Goal: Transaction & Acquisition: Purchase product/service

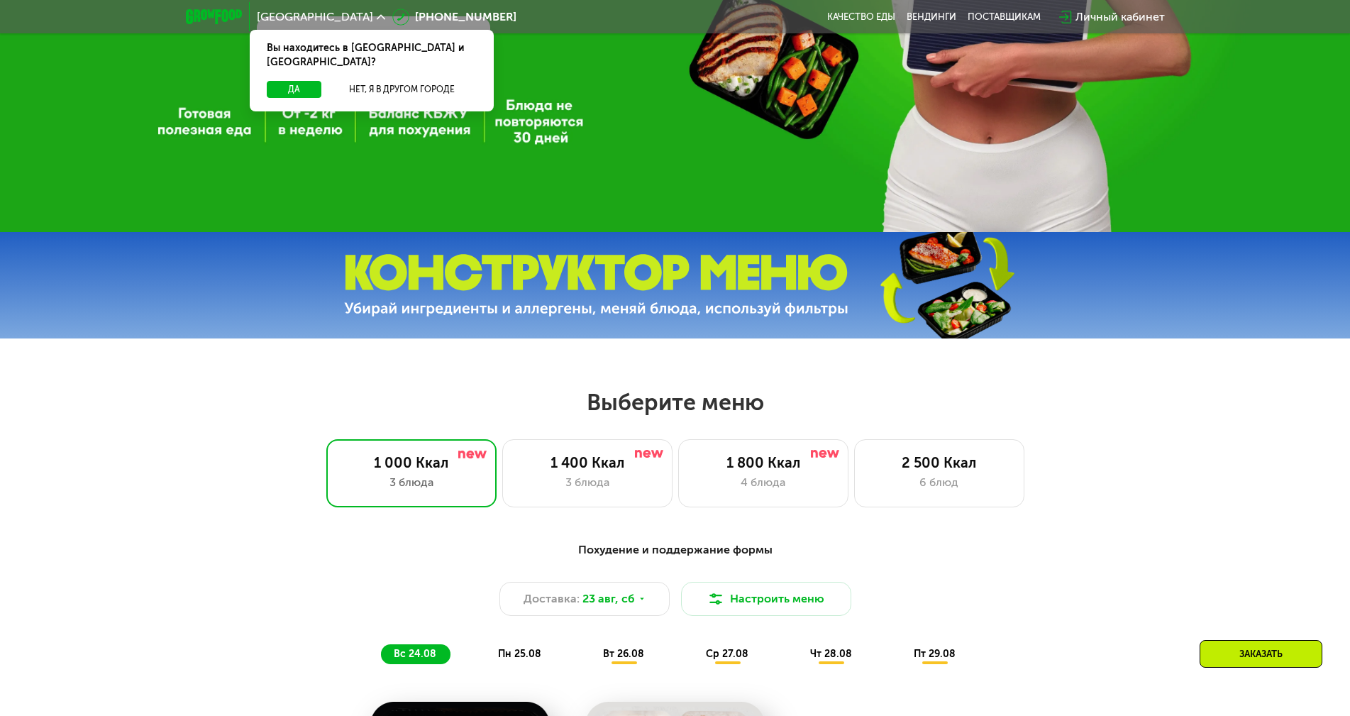
scroll to position [710, 0]
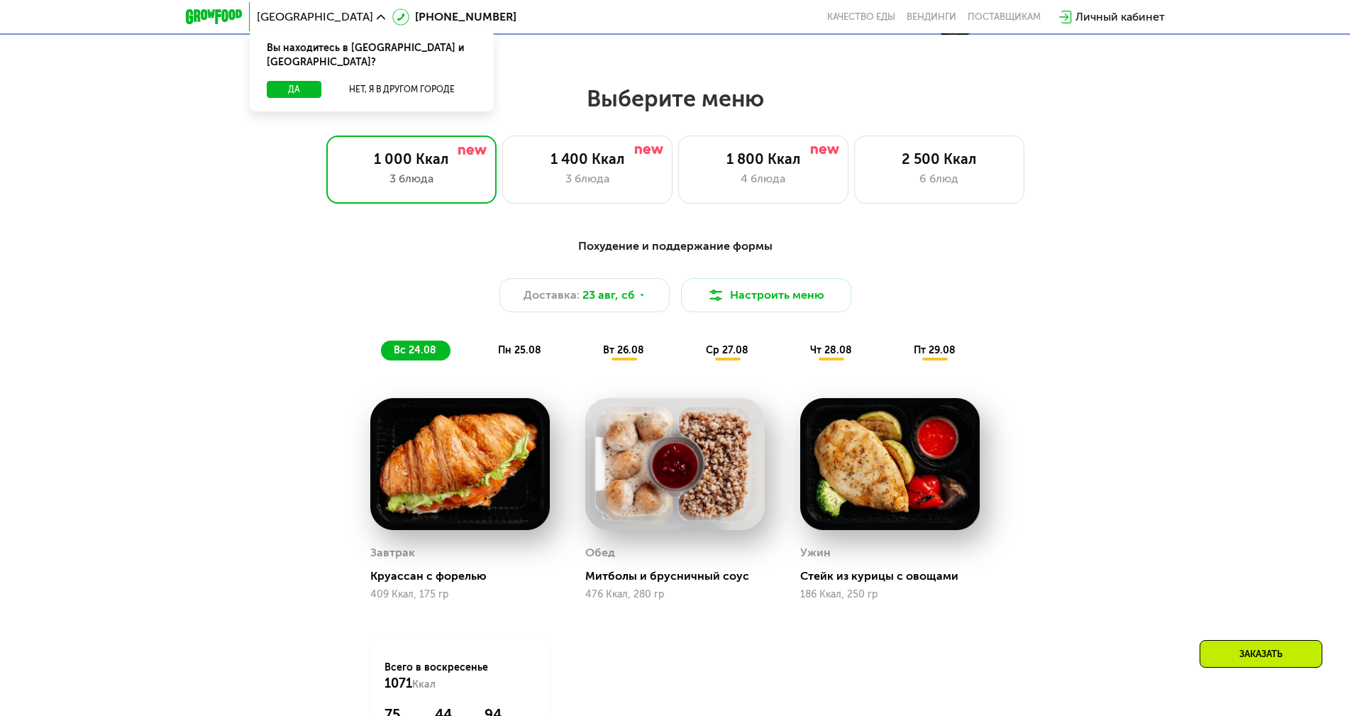
click at [646, 458] on img at bounding box center [675, 464] width 180 height 133
click at [615, 481] on img at bounding box center [675, 464] width 180 height 133
click at [645, 476] on img at bounding box center [675, 464] width 180 height 133
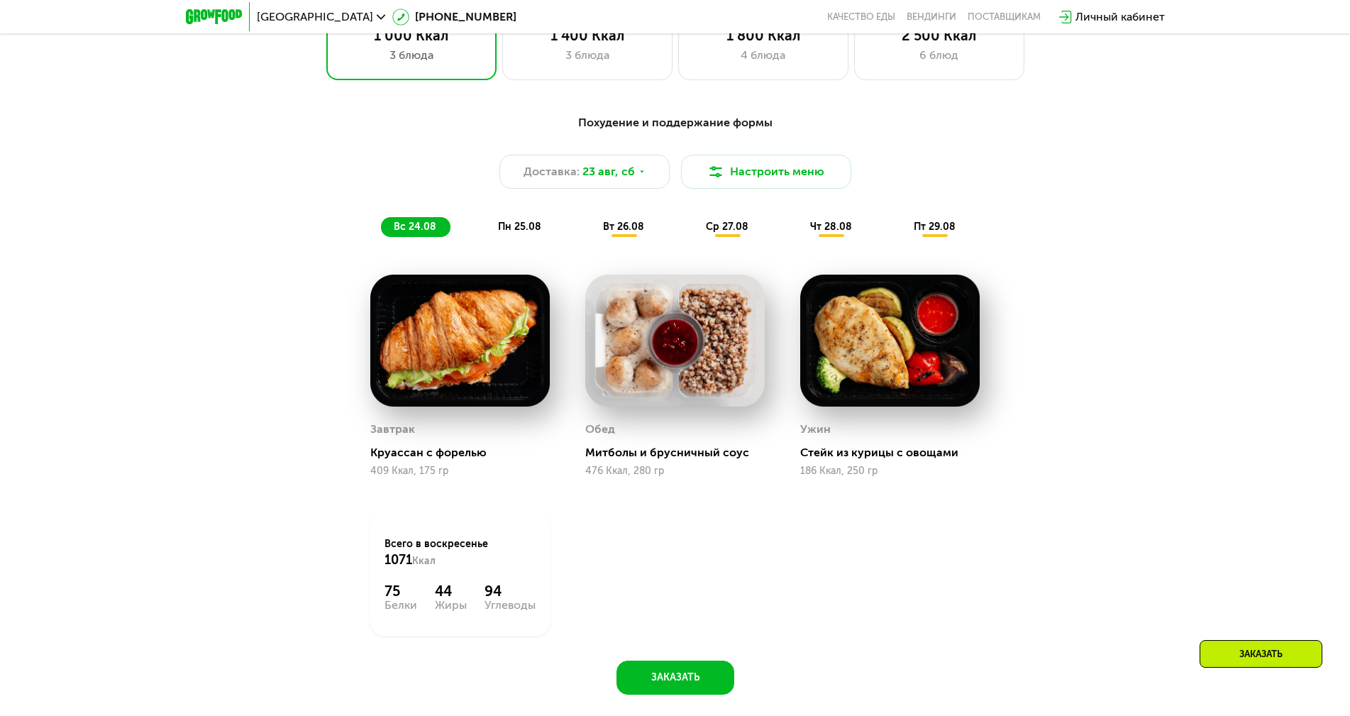
scroll to position [781, 0]
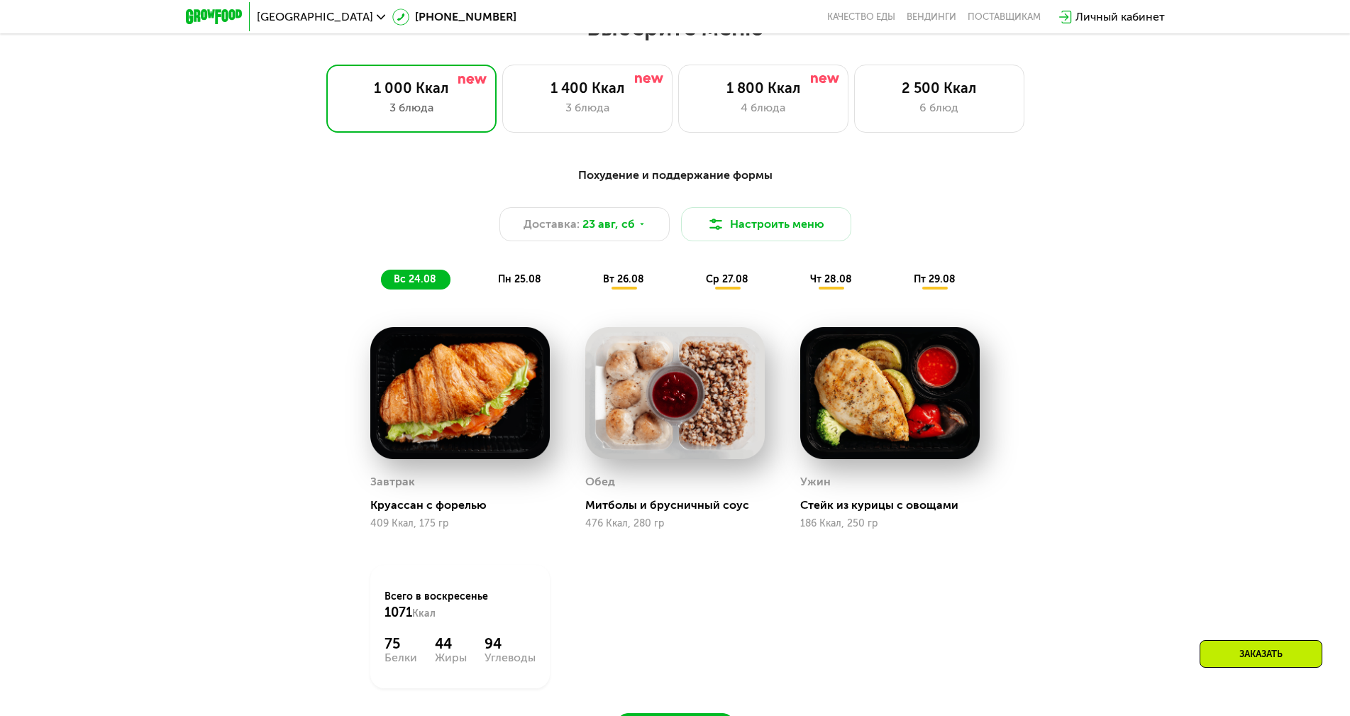
click at [519, 297] on div "Похудение и поддержание формы Доставка: [DATE] Настроить меню вс 24.08 пн 25.08…" at bounding box center [675, 228] width 857 height 140
click at [519, 285] on span "пн 25.08" at bounding box center [519, 279] width 43 height 12
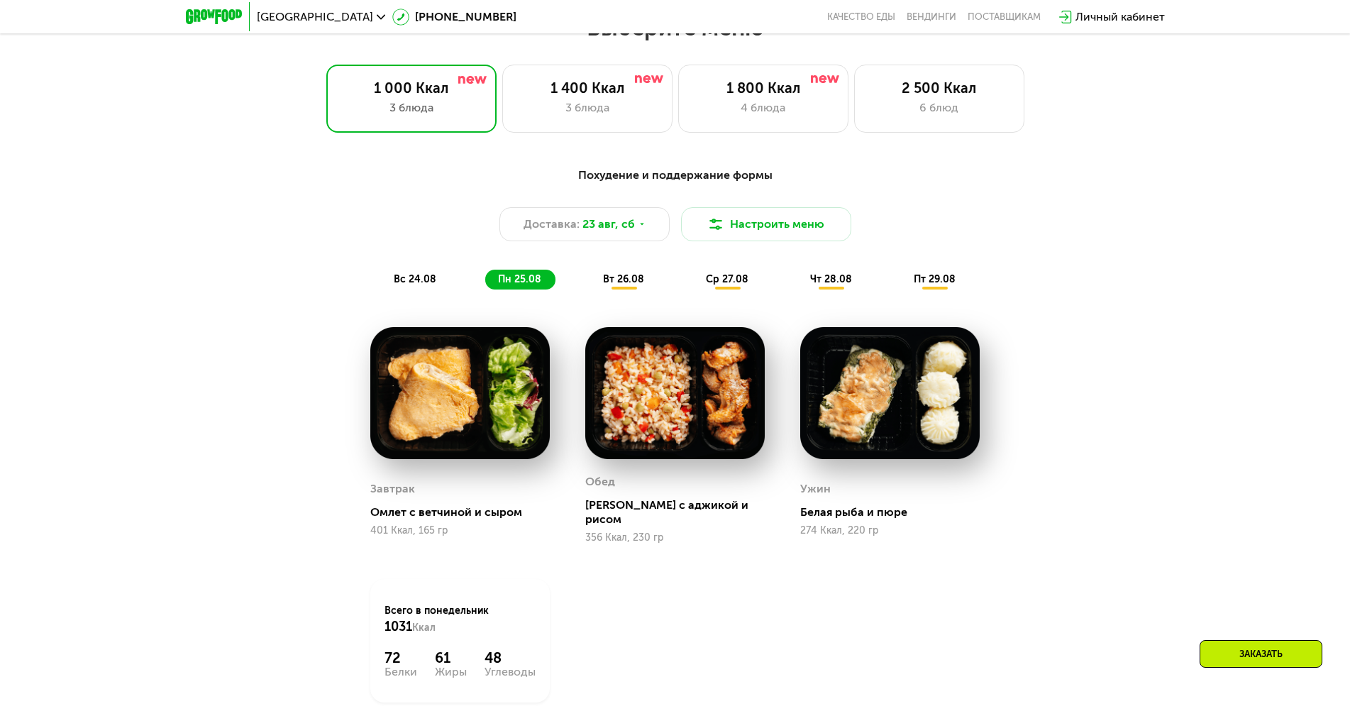
click at [728, 380] on img at bounding box center [675, 393] width 180 height 133
click at [693, 283] on div "вт 26.08" at bounding box center [728, 280] width 70 height 20
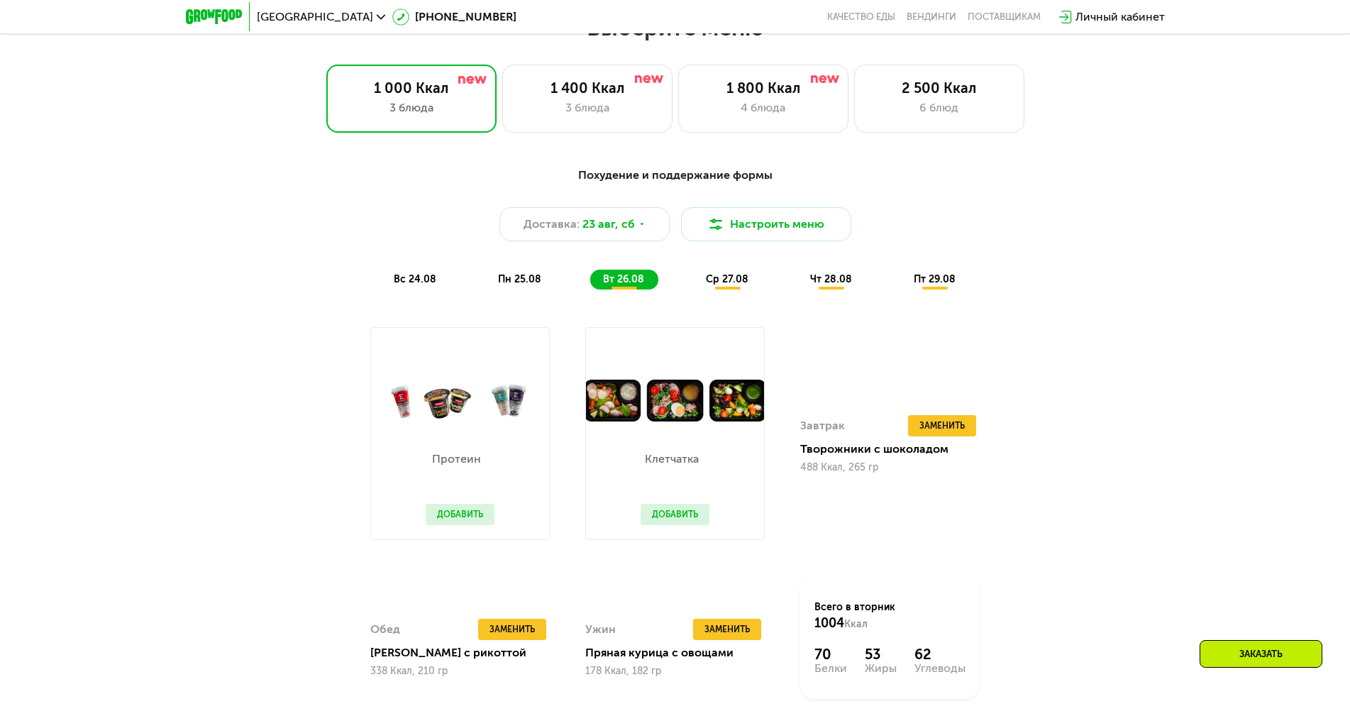
scroll to position [922, 0]
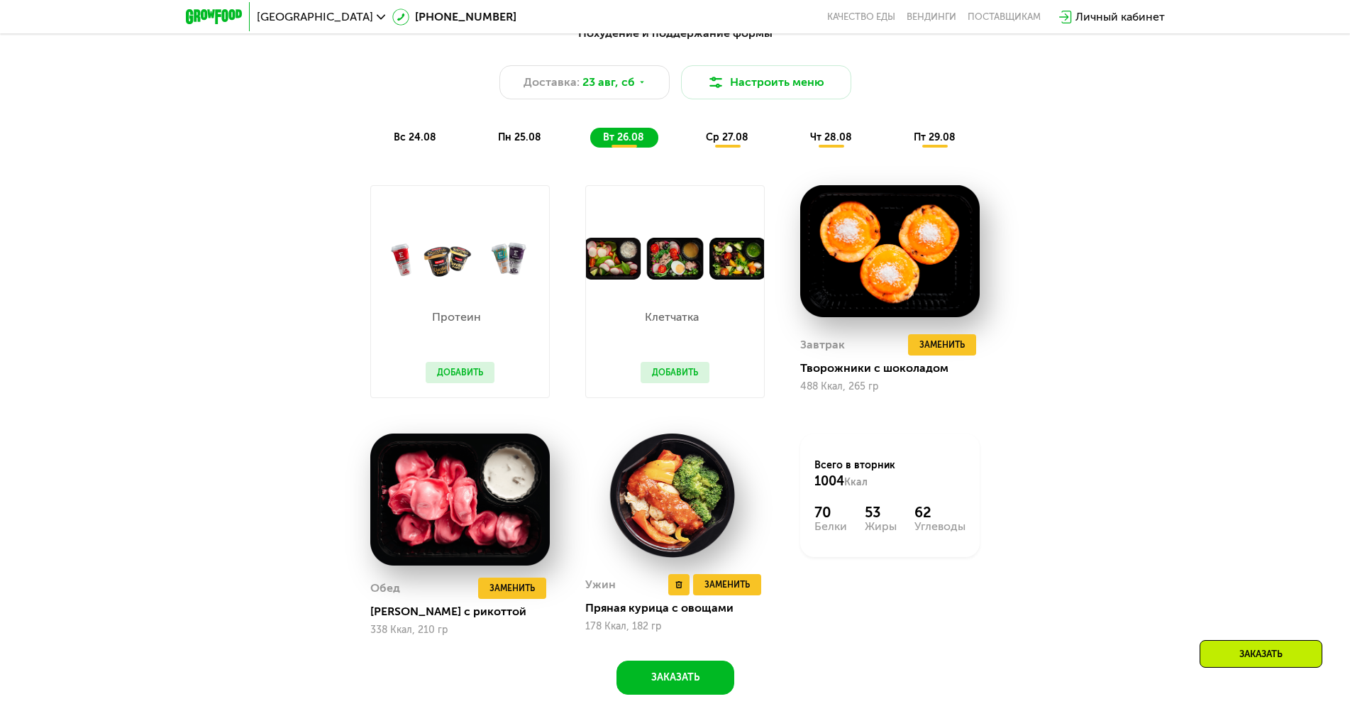
click at [657, 496] on img at bounding box center [675, 496] width 180 height 125
click at [719, 138] on span "ср 27.08" at bounding box center [727, 137] width 43 height 12
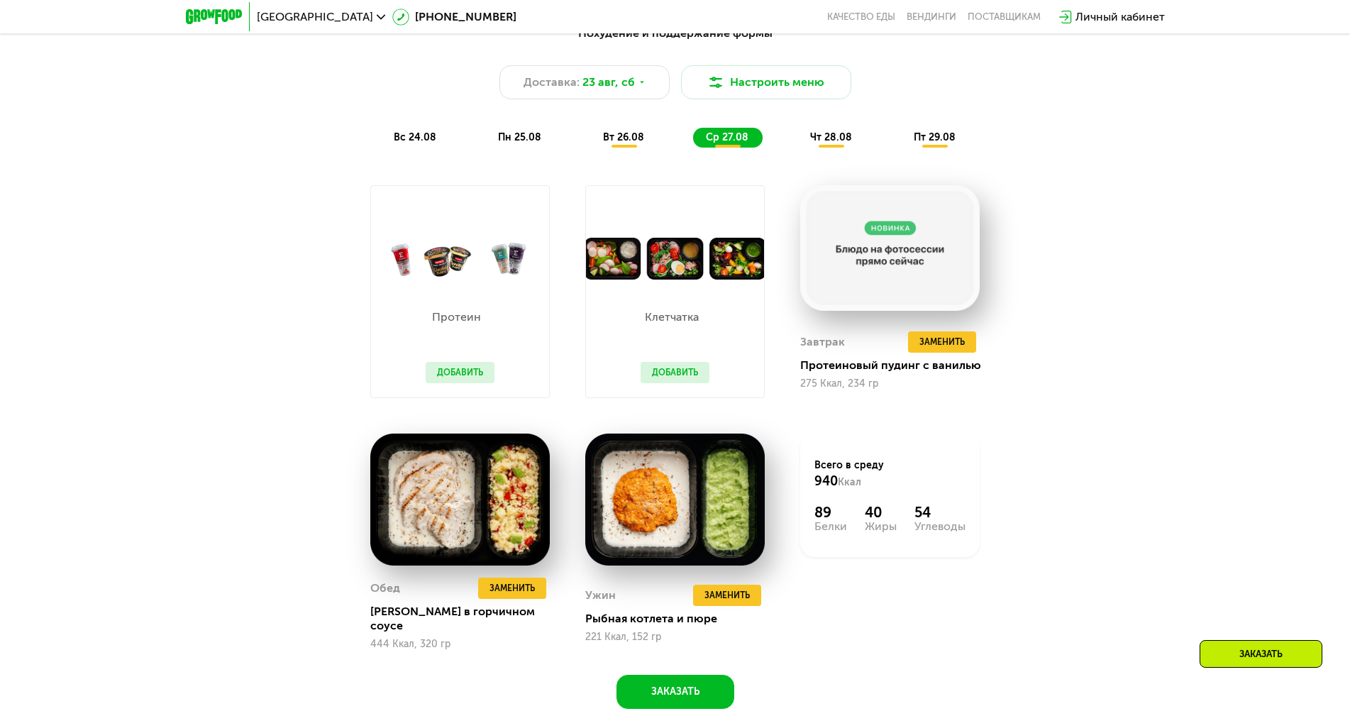
click at [832, 143] on span "чт 28.08" at bounding box center [831, 137] width 42 height 12
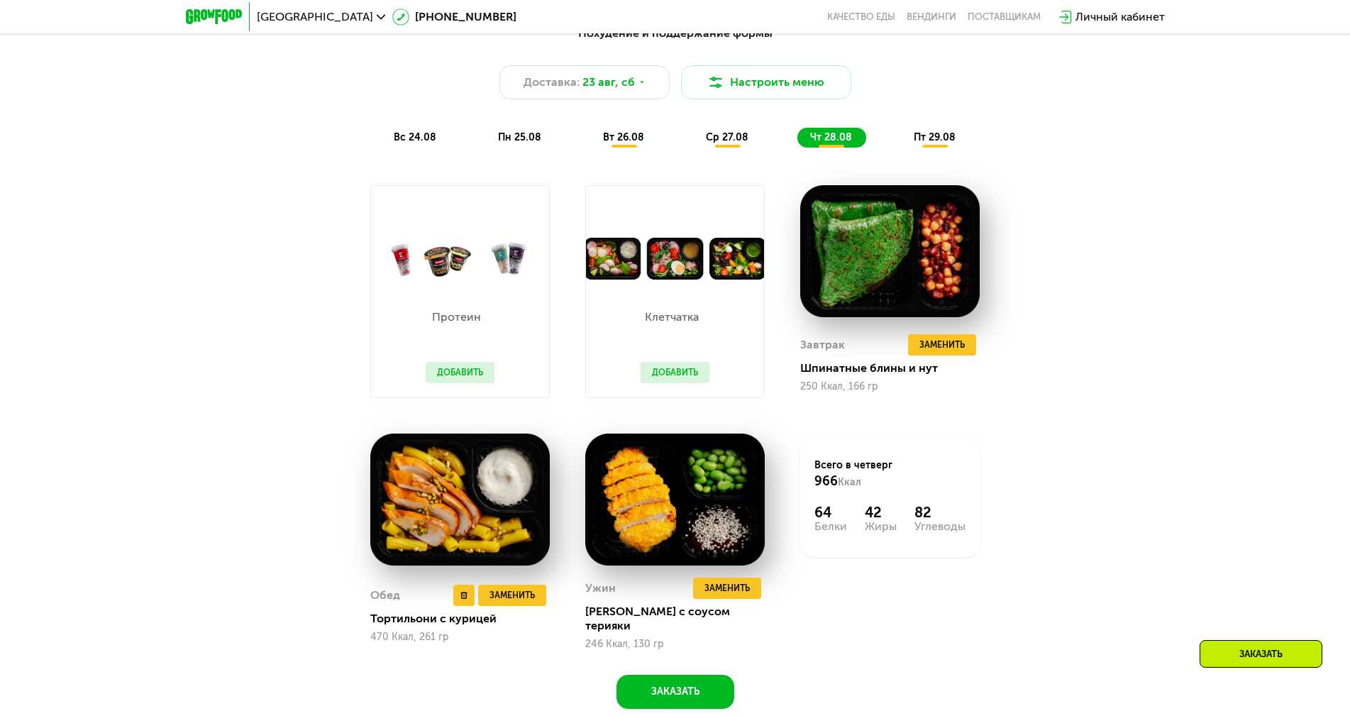
click at [429, 496] on img at bounding box center [460, 500] width 180 height 133
click at [937, 135] on div "пт 29.08" at bounding box center [935, 138] width 69 height 20
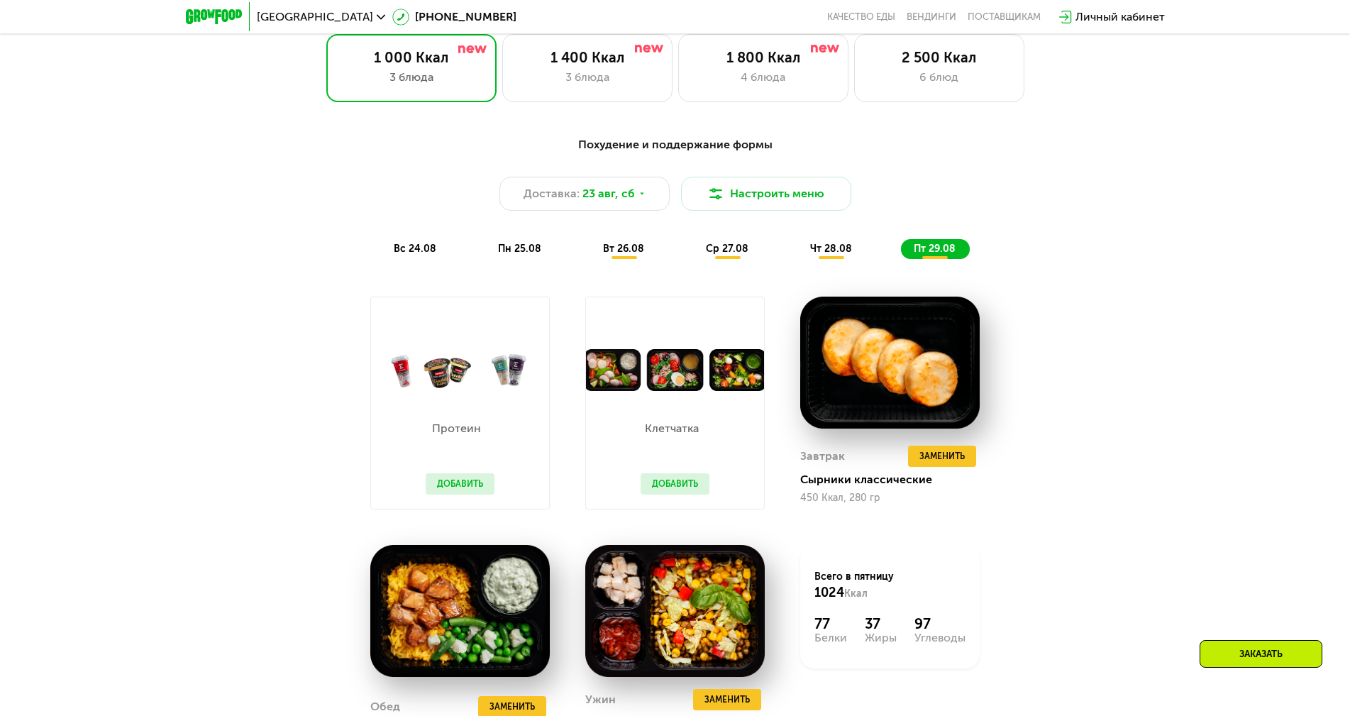
scroll to position [781, 0]
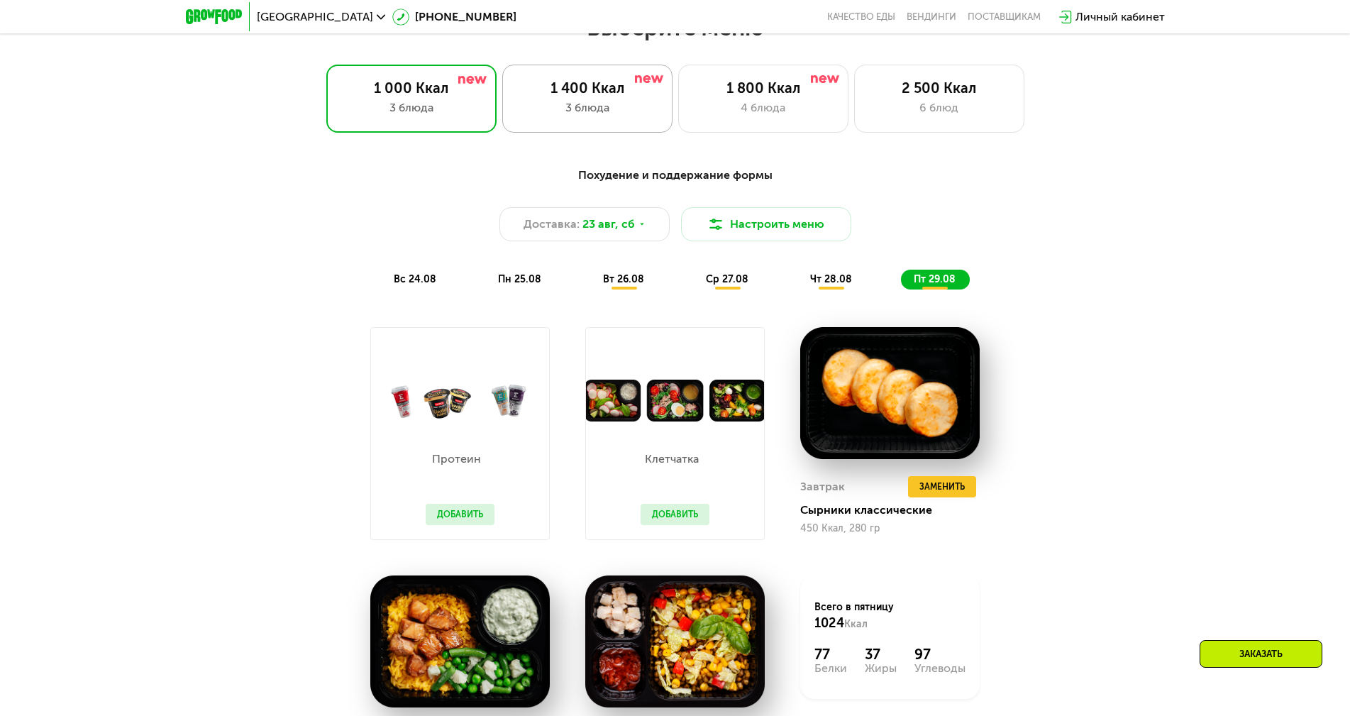
click at [590, 116] on div "3 блюда" at bounding box center [587, 107] width 140 height 17
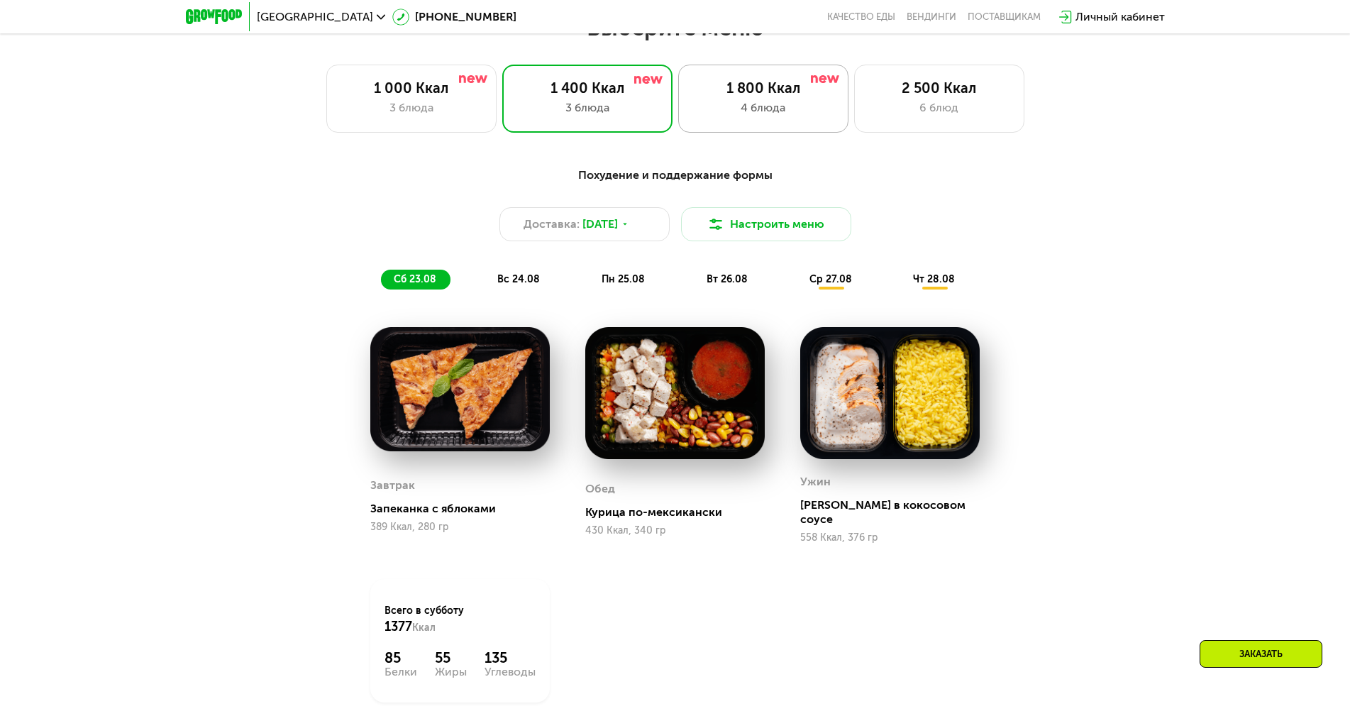
click at [768, 96] on div "1 800 Ккал" at bounding box center [763, 87] width 140 height 17
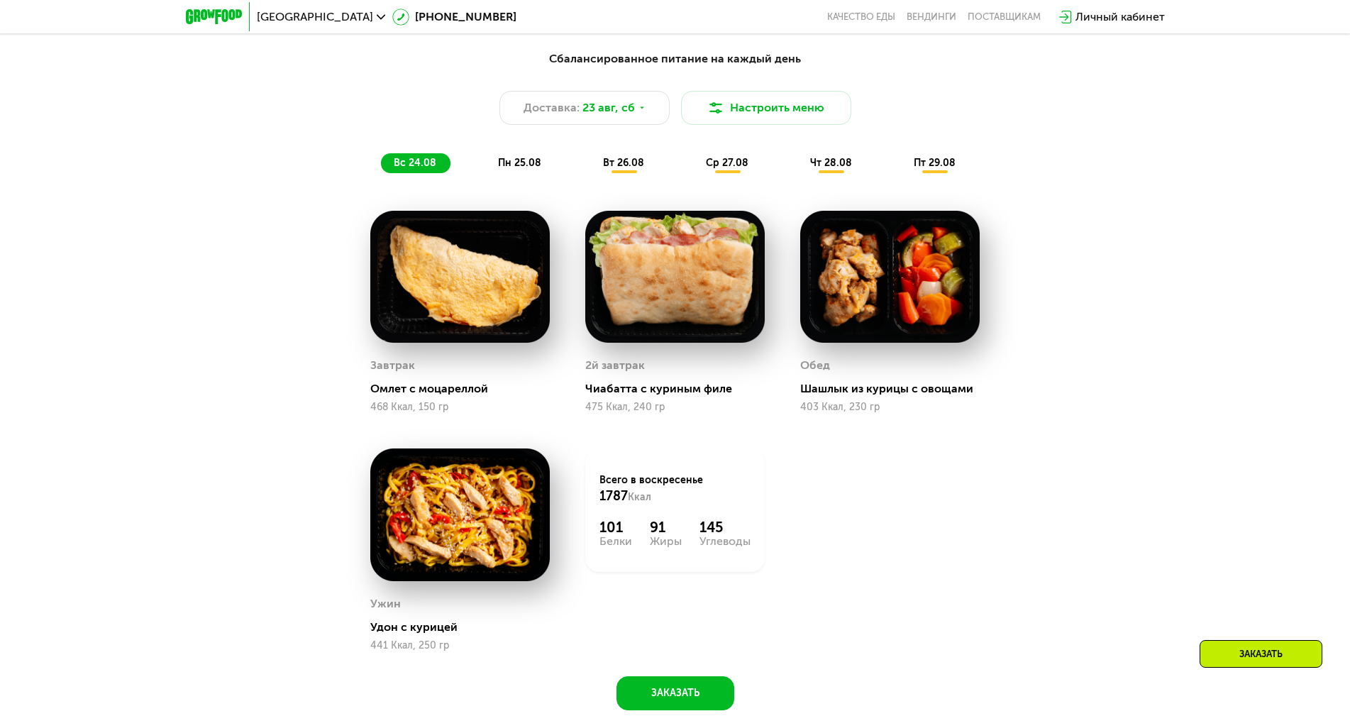
scroll to position [922, 0]
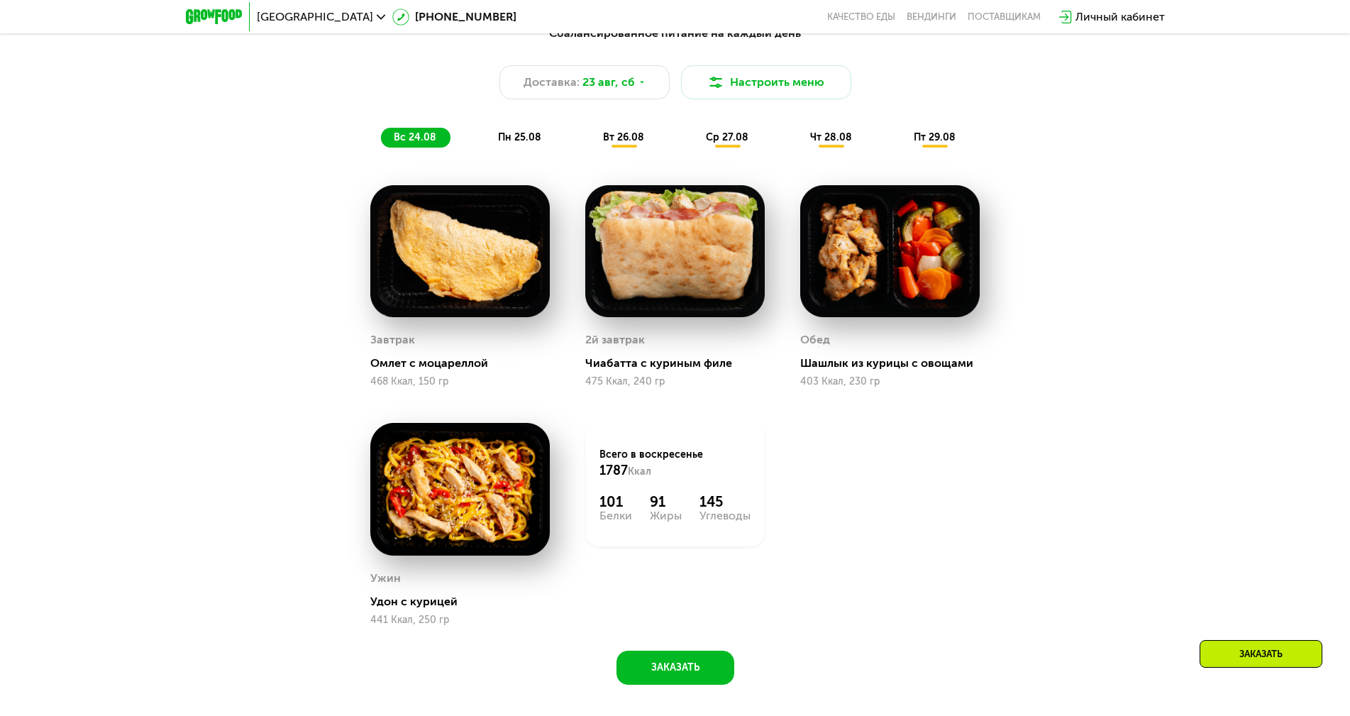
click at [530, 141] on span "пн 25.08" at bounding box center [519, 137] width 43 height 12
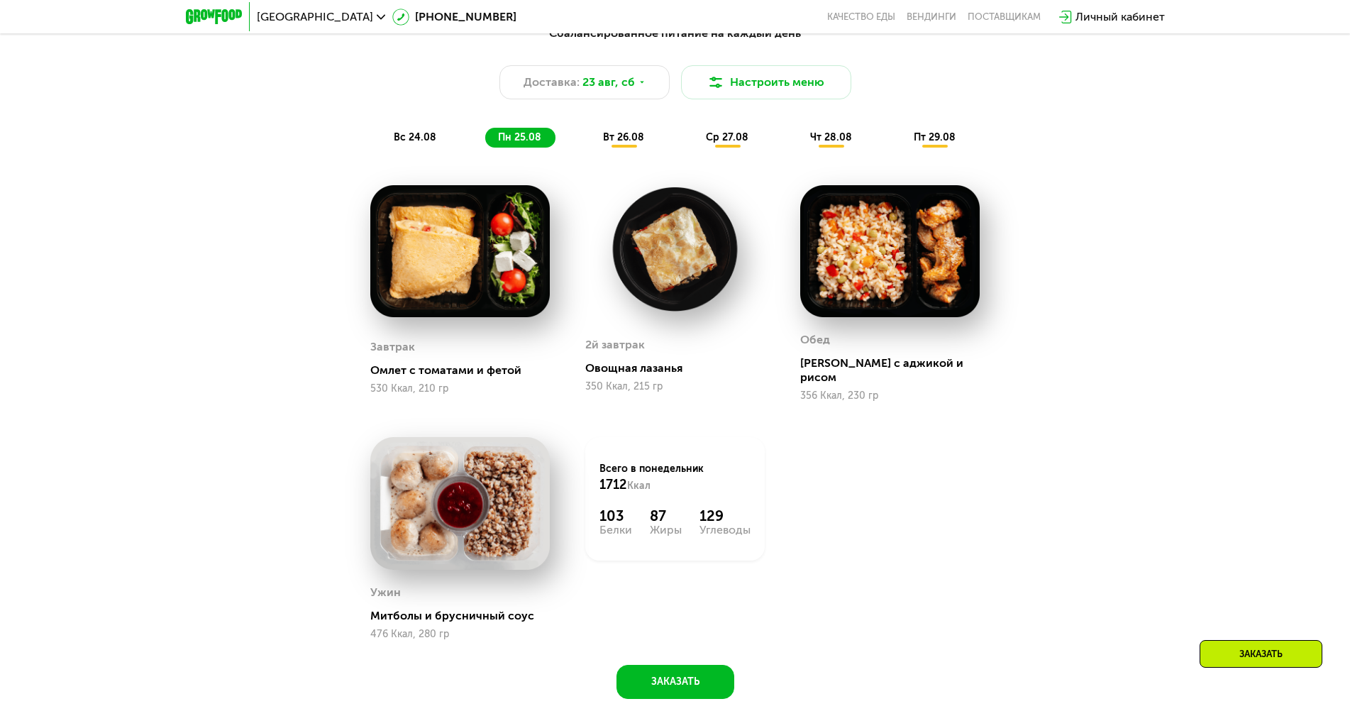
click at [626, 139] on span "вт 26.08" at bounding box center [623, 137] width 41 height 12
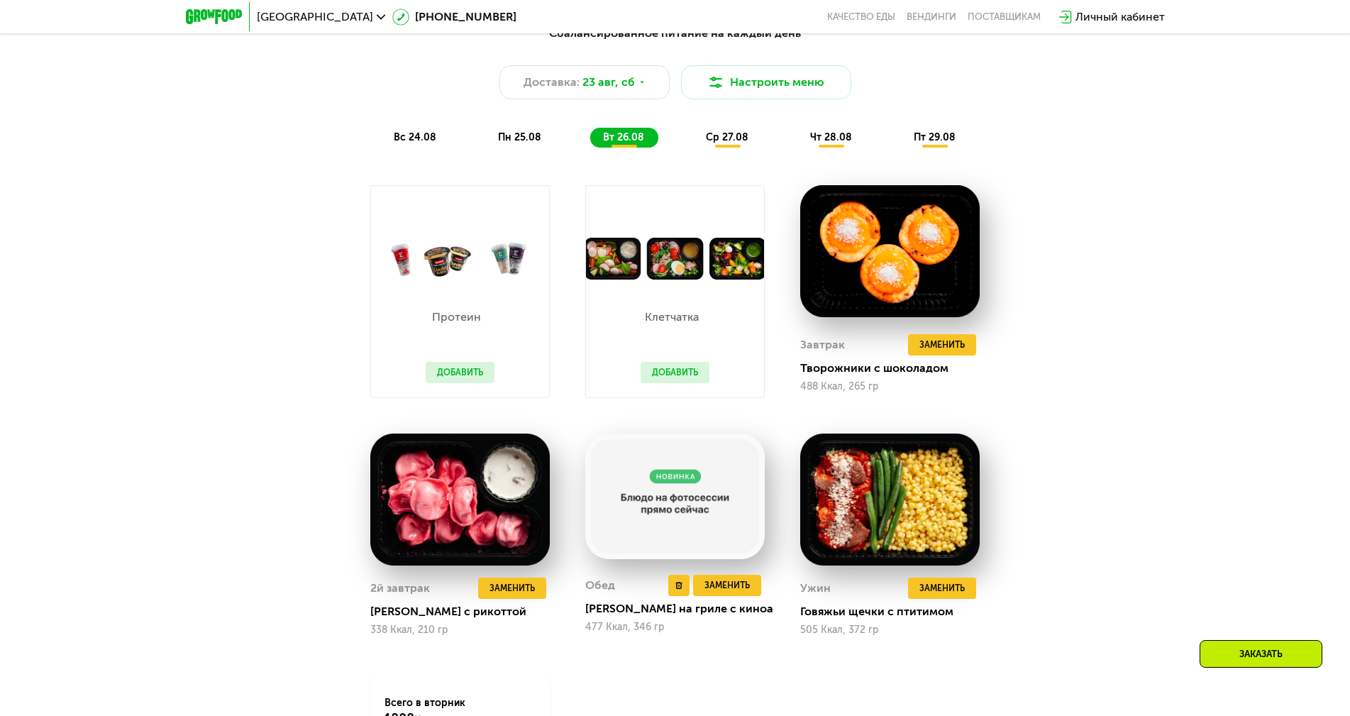
click at [631, 633] on div "477 Ккал, 346 гр" at bounding box center [675, 627] width 180 height 11
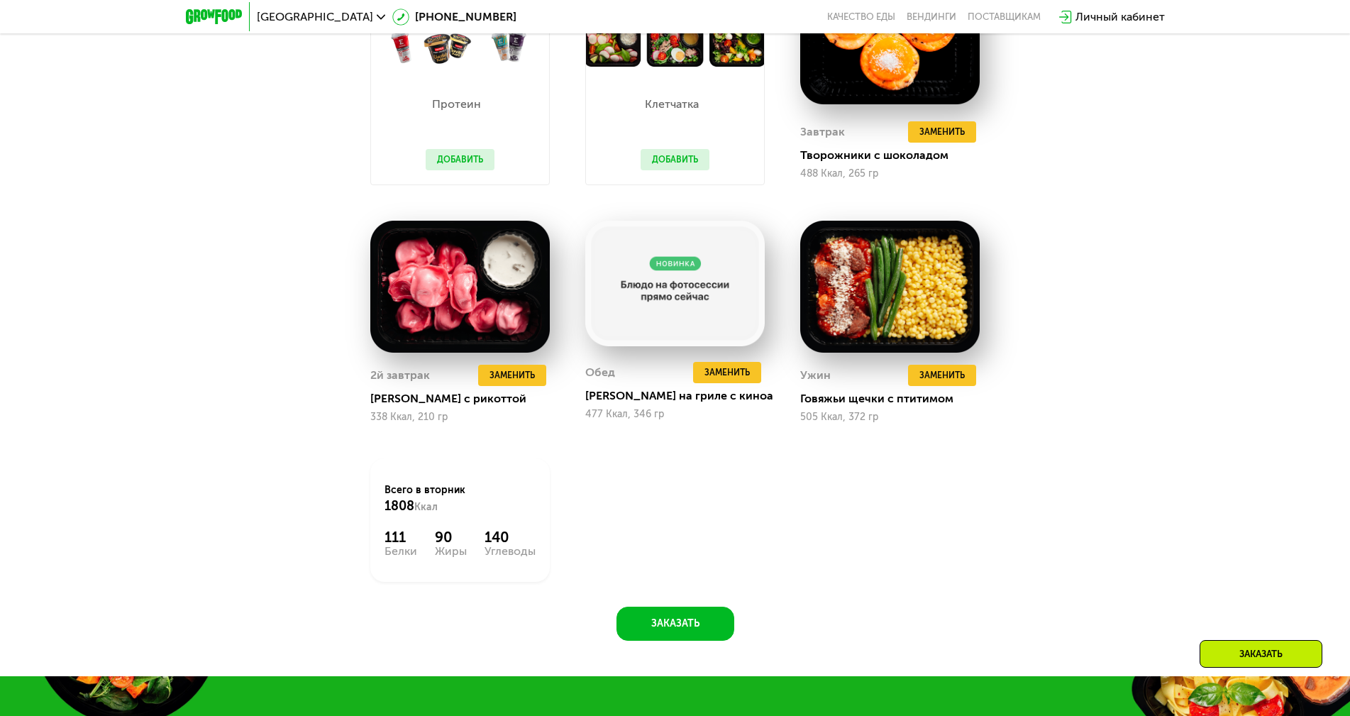
scroll to position [1064, 0]
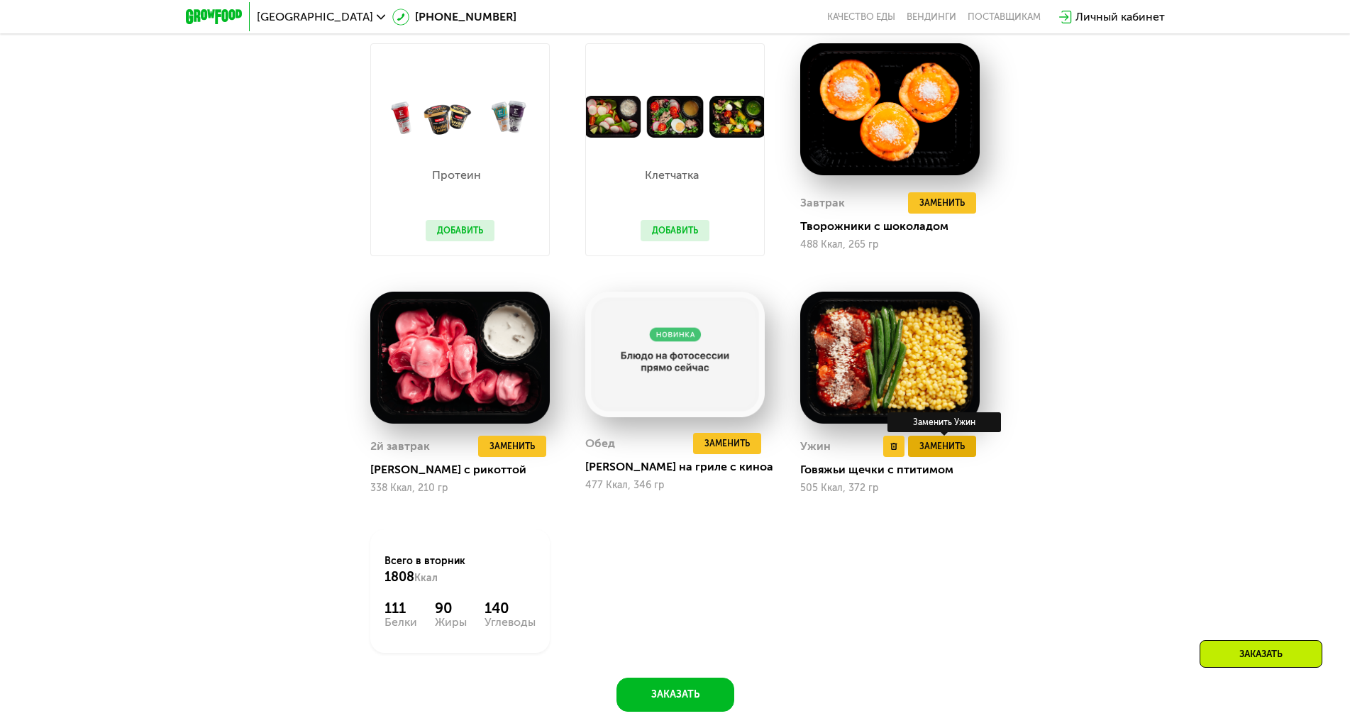
click at [956, 457] on button "Заменить" at bounding box center [942, 446] width 68 height 21
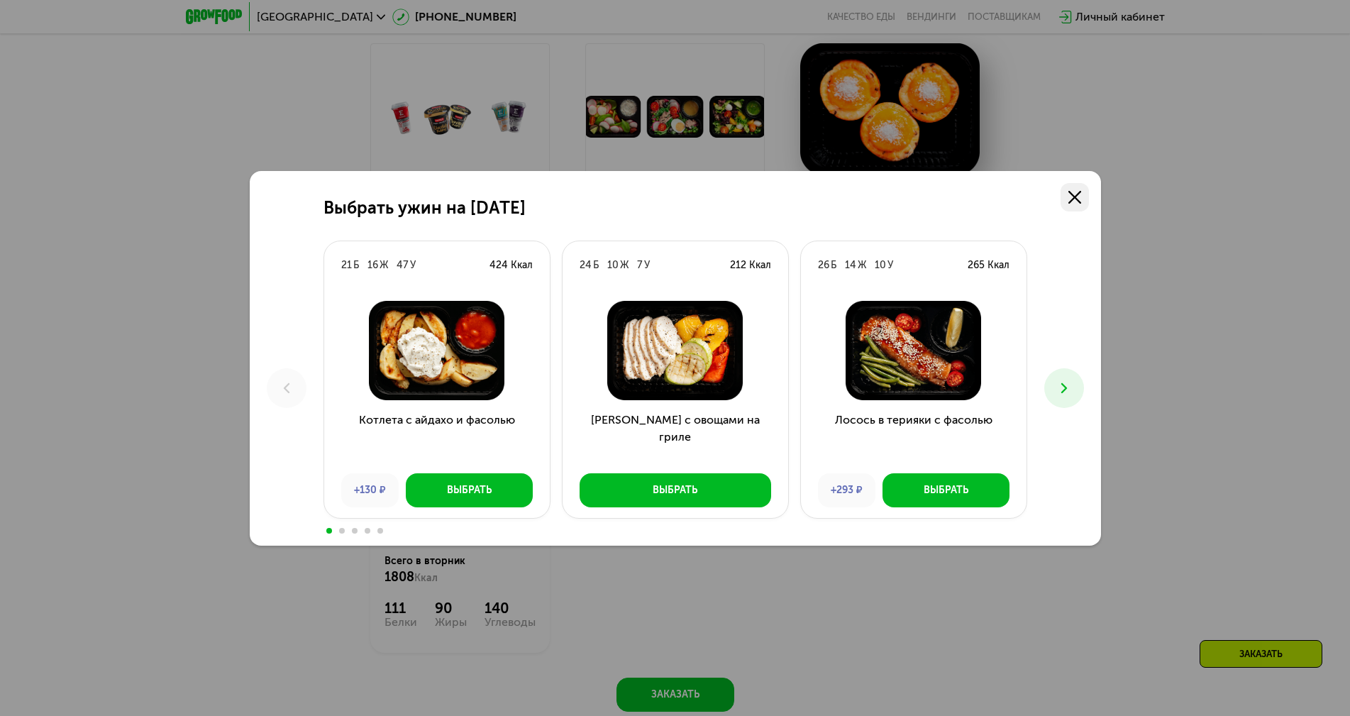
click at [1070, 199] on icon at bounding box center [1075, 197] width 13 height 13
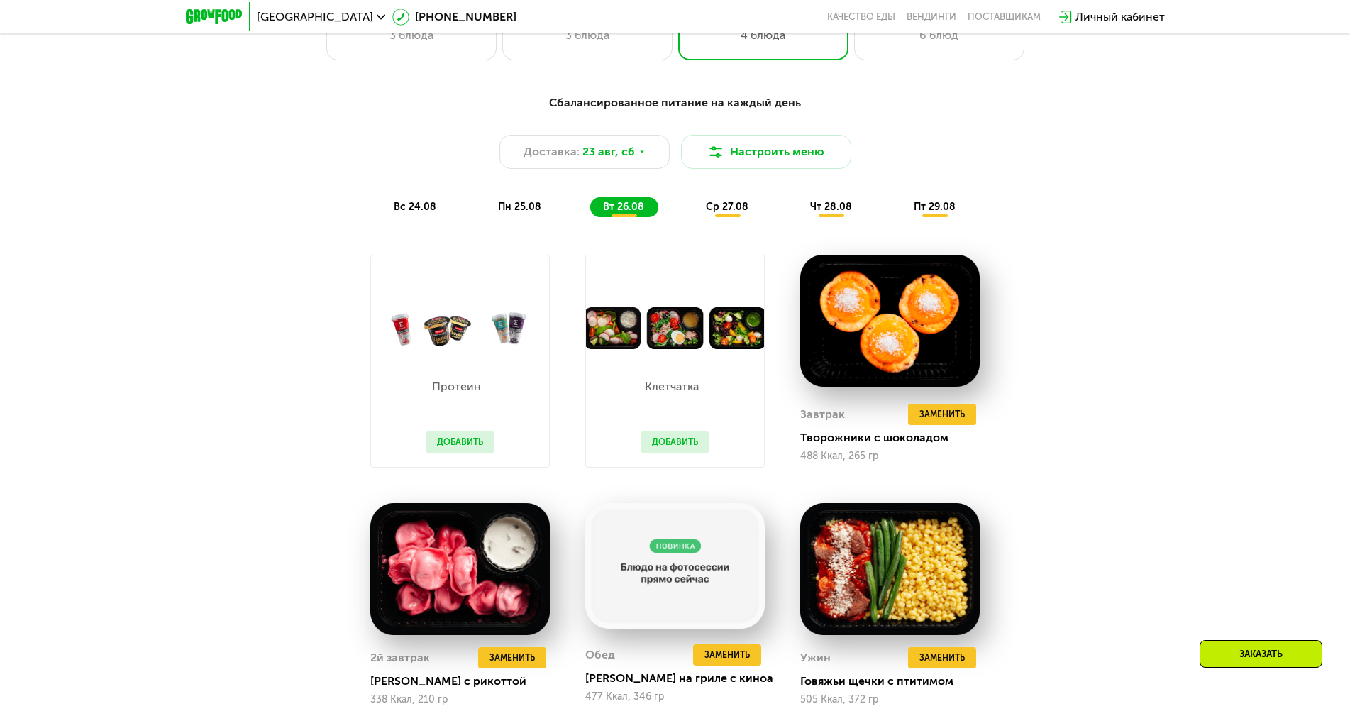
scroll to position [851, 0]
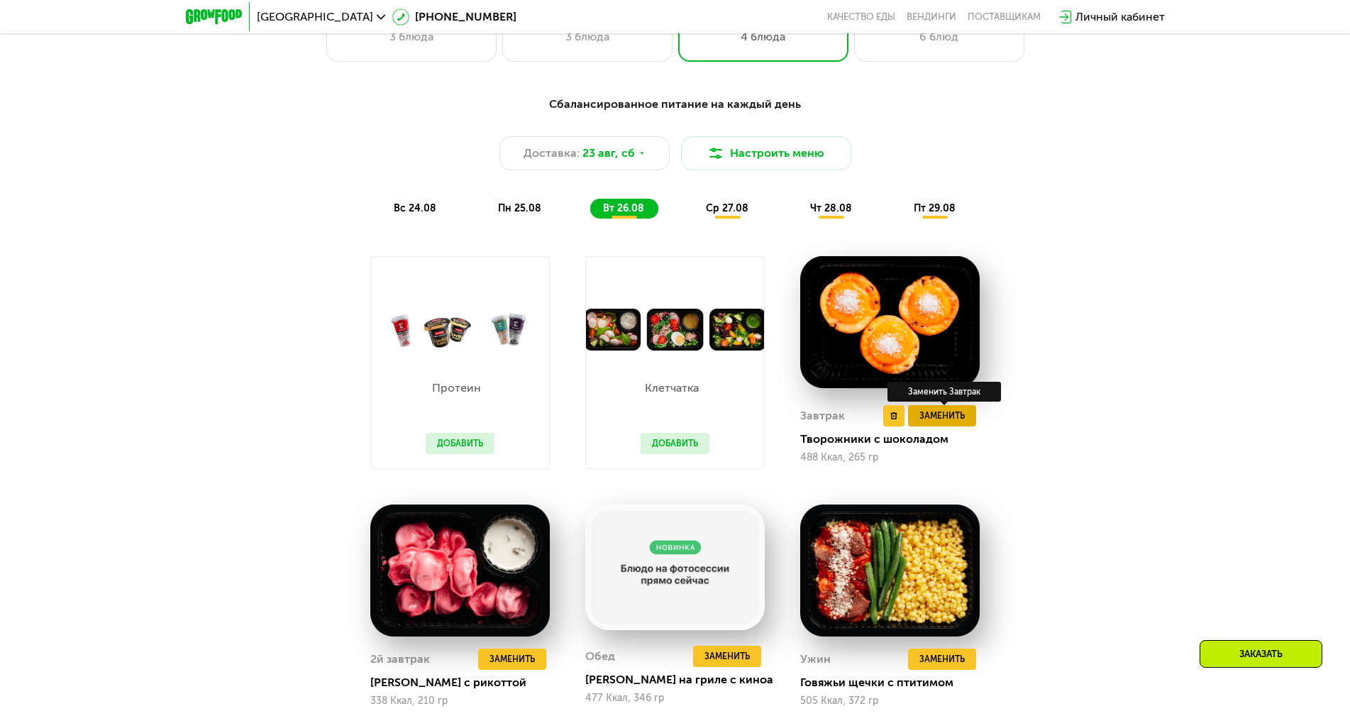
click at [942, 422] on span "Заменить" at bounding box center [942, 416] width 45 height 14
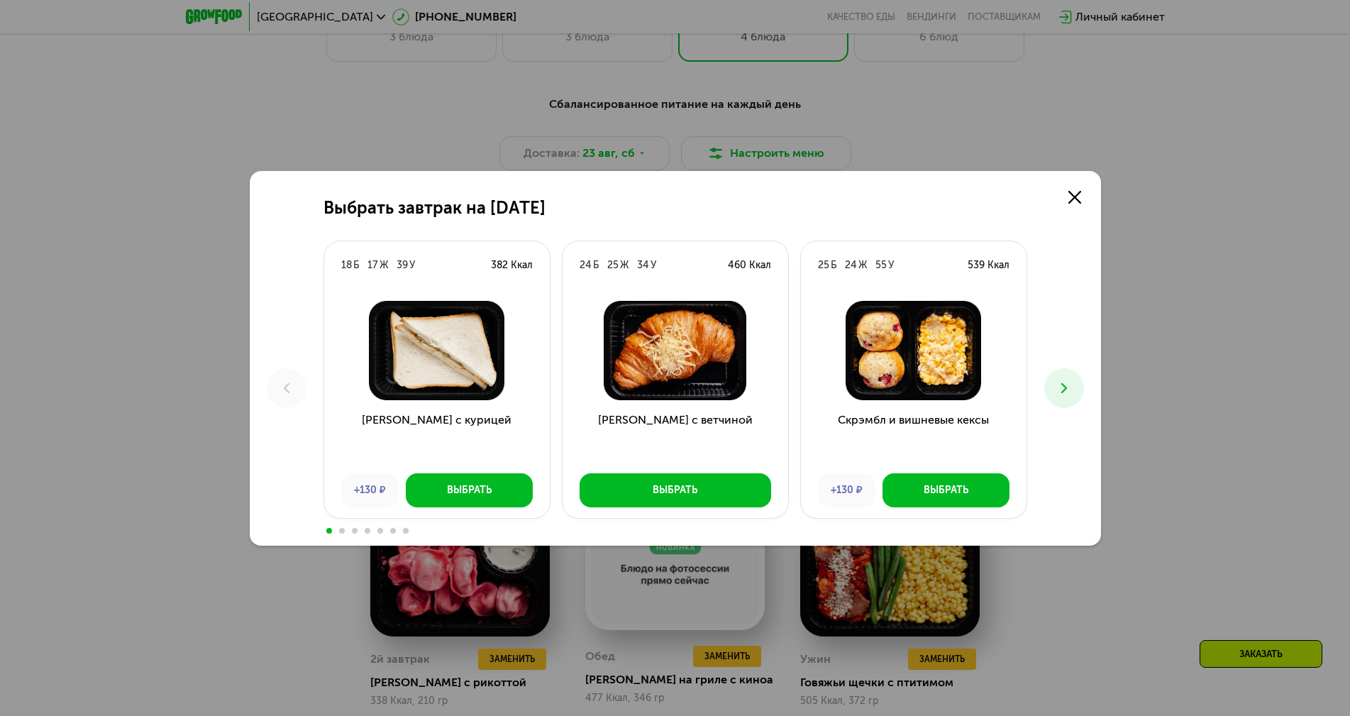
click at [1047, 383] on button at bounding box center [1064, 388] width 40 height 40
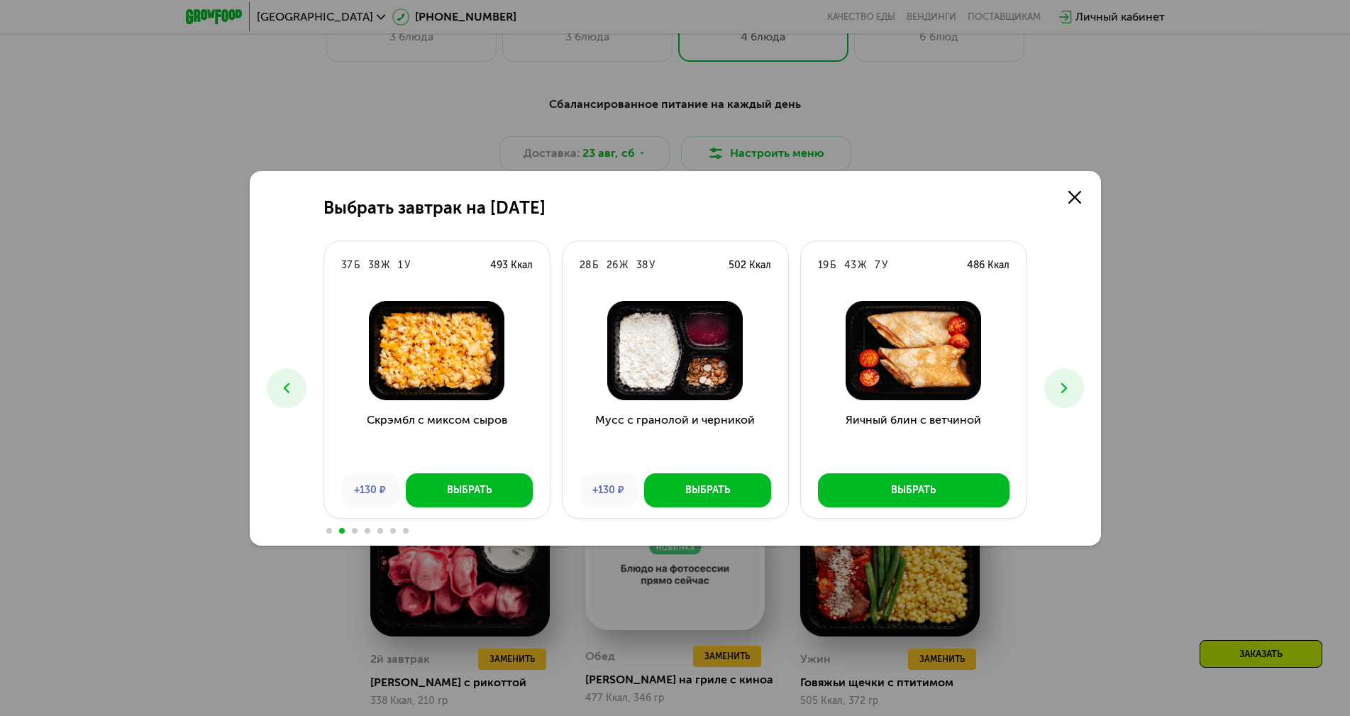
click at [1047, 383] on button at bounding box center [1064, 388] width 40 height 40
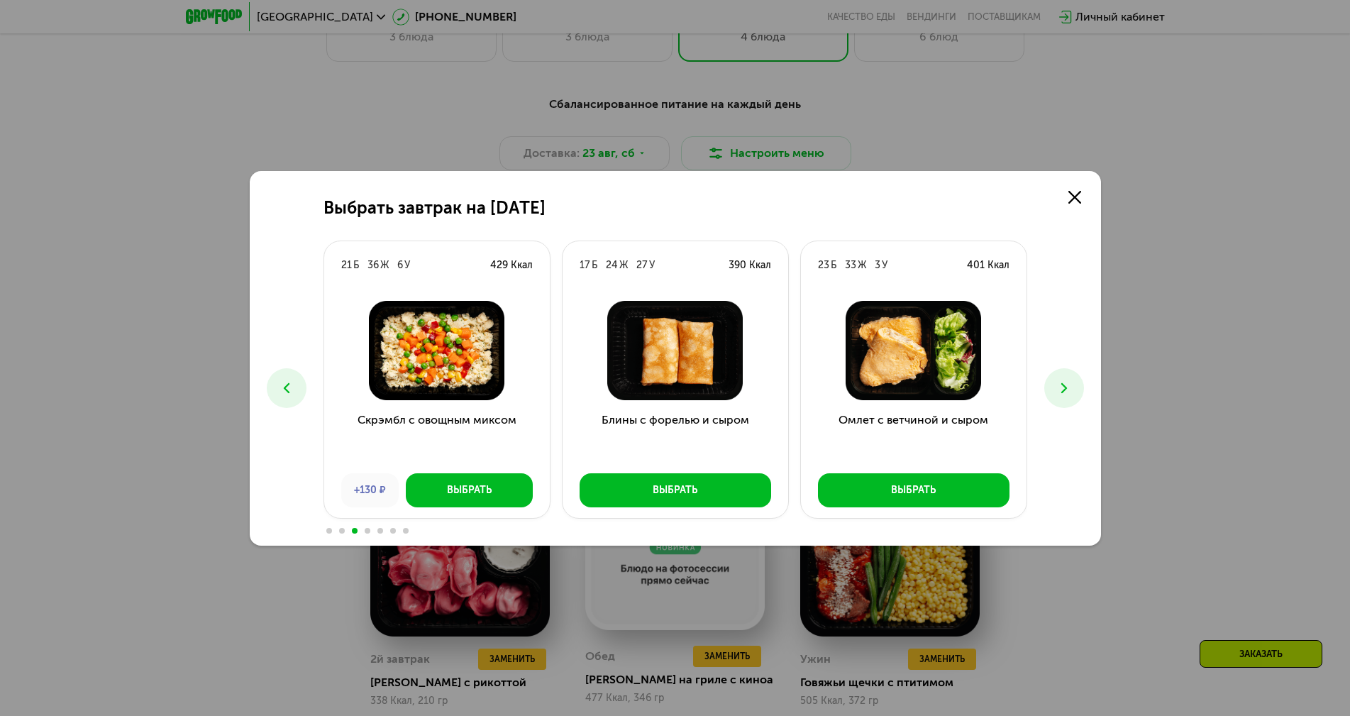
click at [1047, 383] on button at bounding box center [1064, 388] width 40 height 40
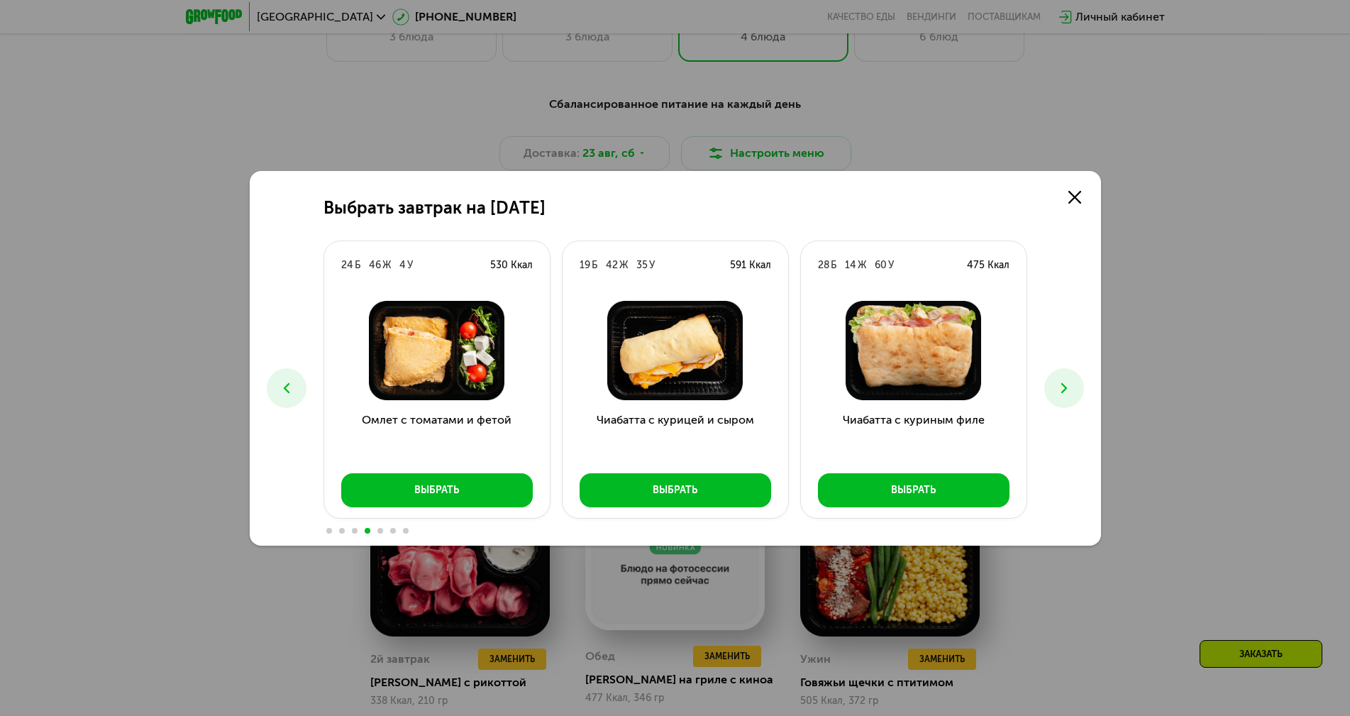
click at [1047, 383] on button at bounding box center [1064, 388] width 40 height 40
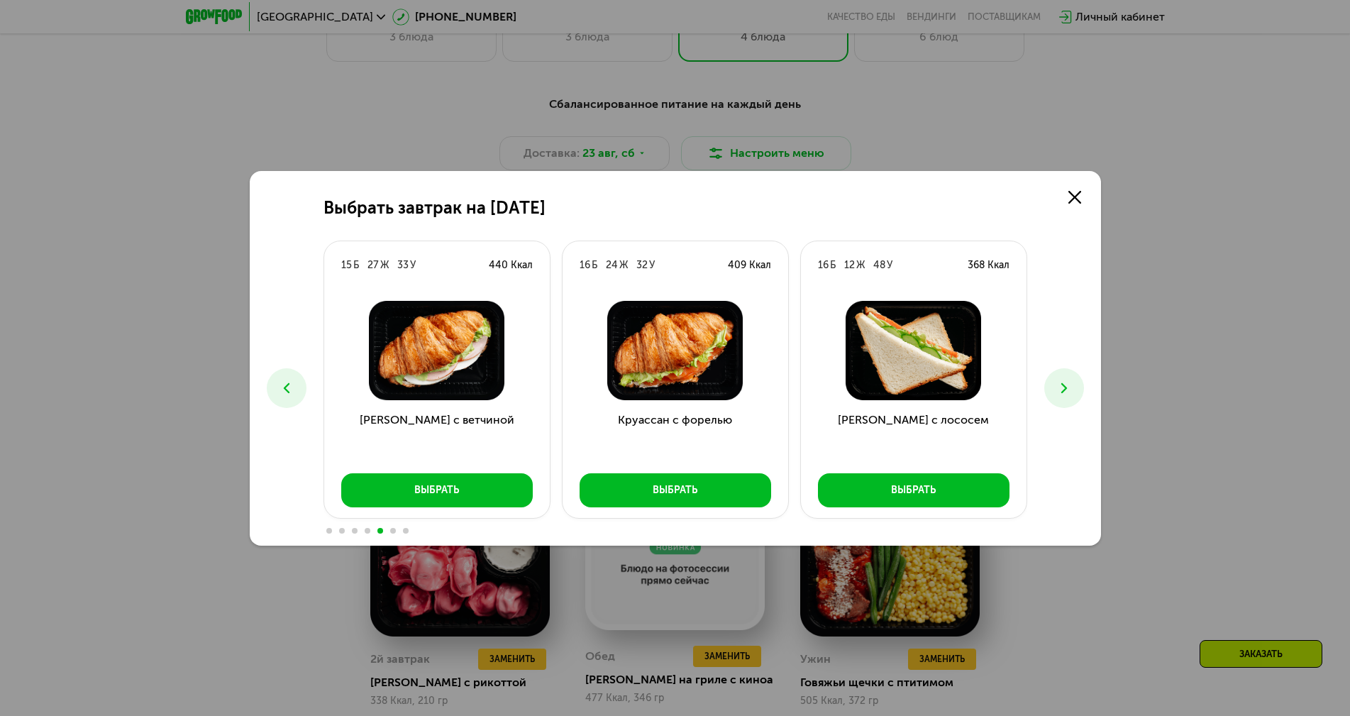
click at [1047, 383] on button at bounding box center [1064, 388] width 40 height 40
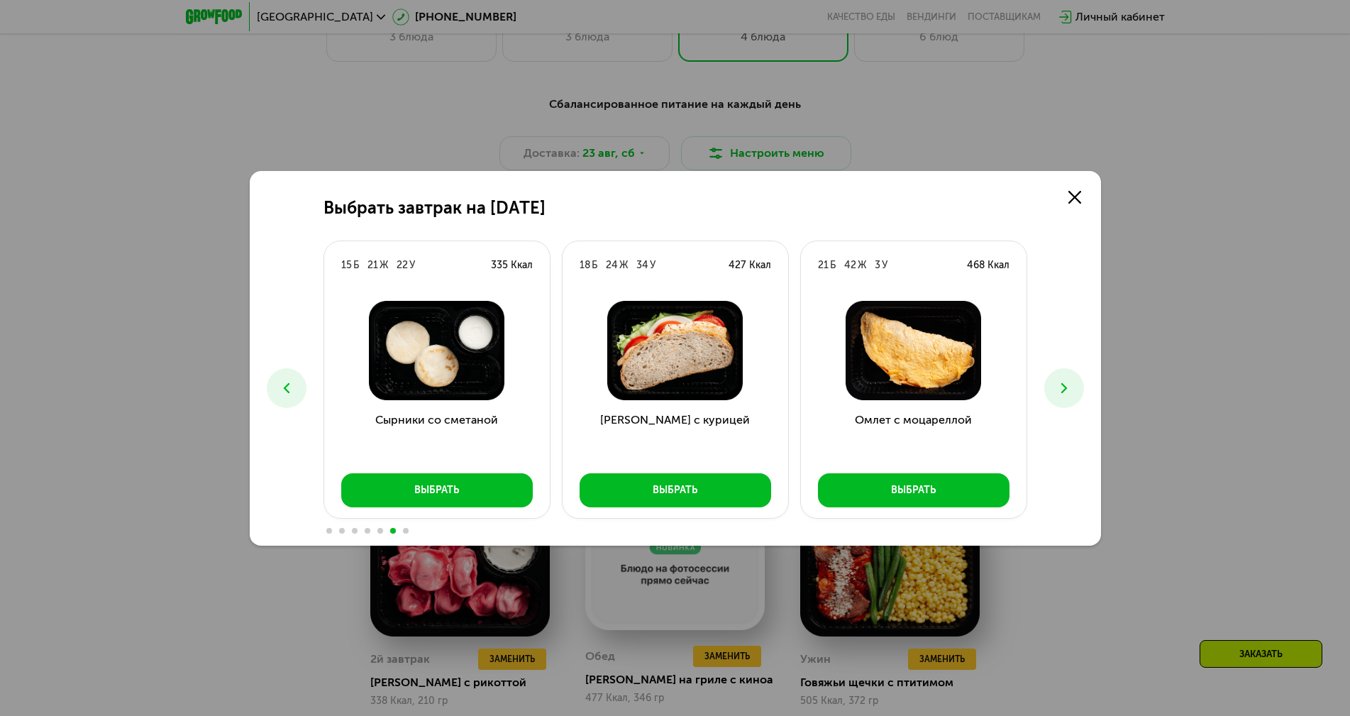
click at [1230, 281] on div "Выбрать завтрак на [DATE] Б 17 Ж 39 У 382 Ккал Сэндвич с курицей +130 ₽ Выбрать…" at bounding box center [675, 358] width 1350 height 716
click at [1057, 385] on icon at bounding box center [1064, 388] width 17 height 17
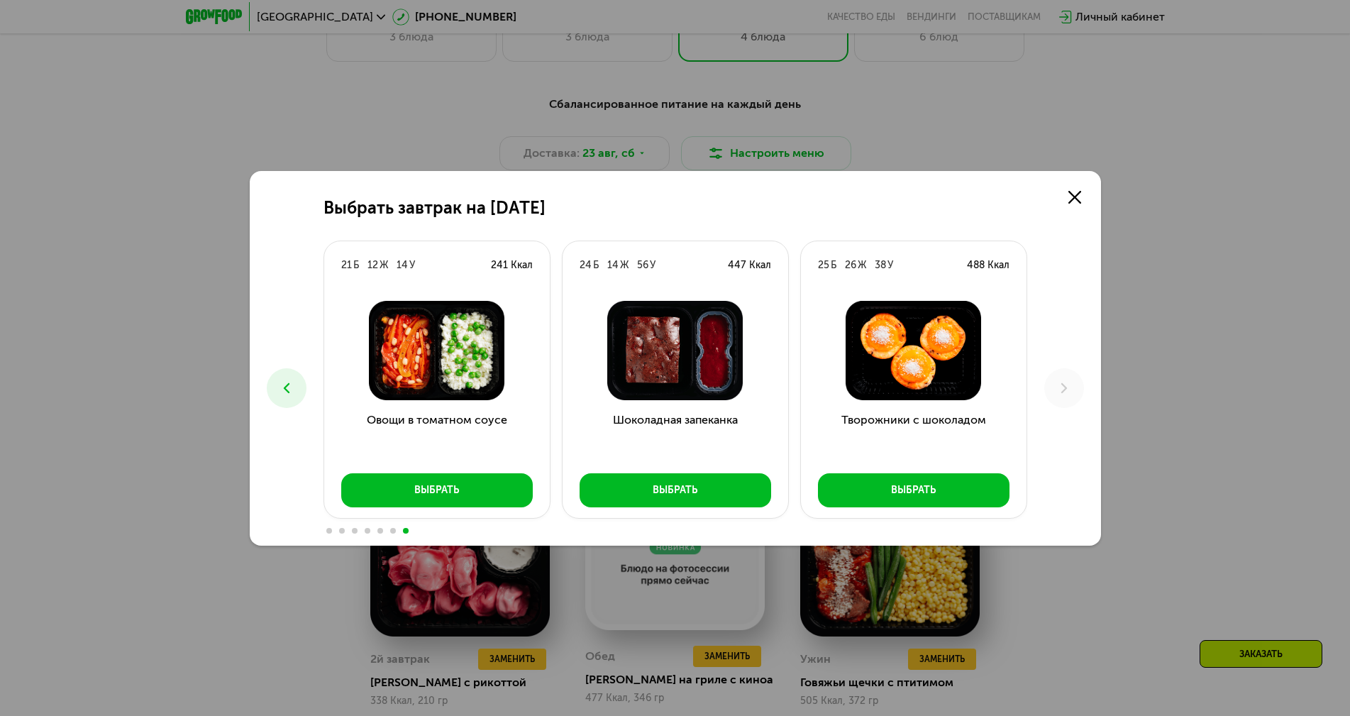
click at [1057, 385] on icon at bounding box center [1064, 388] width 17 height 17
click at [1064, 390] on use at bounding box center [1064, 387] width 6 height 10
click at [1076, 199] on icon at bounding box center [1075, 197] width 13 height 13
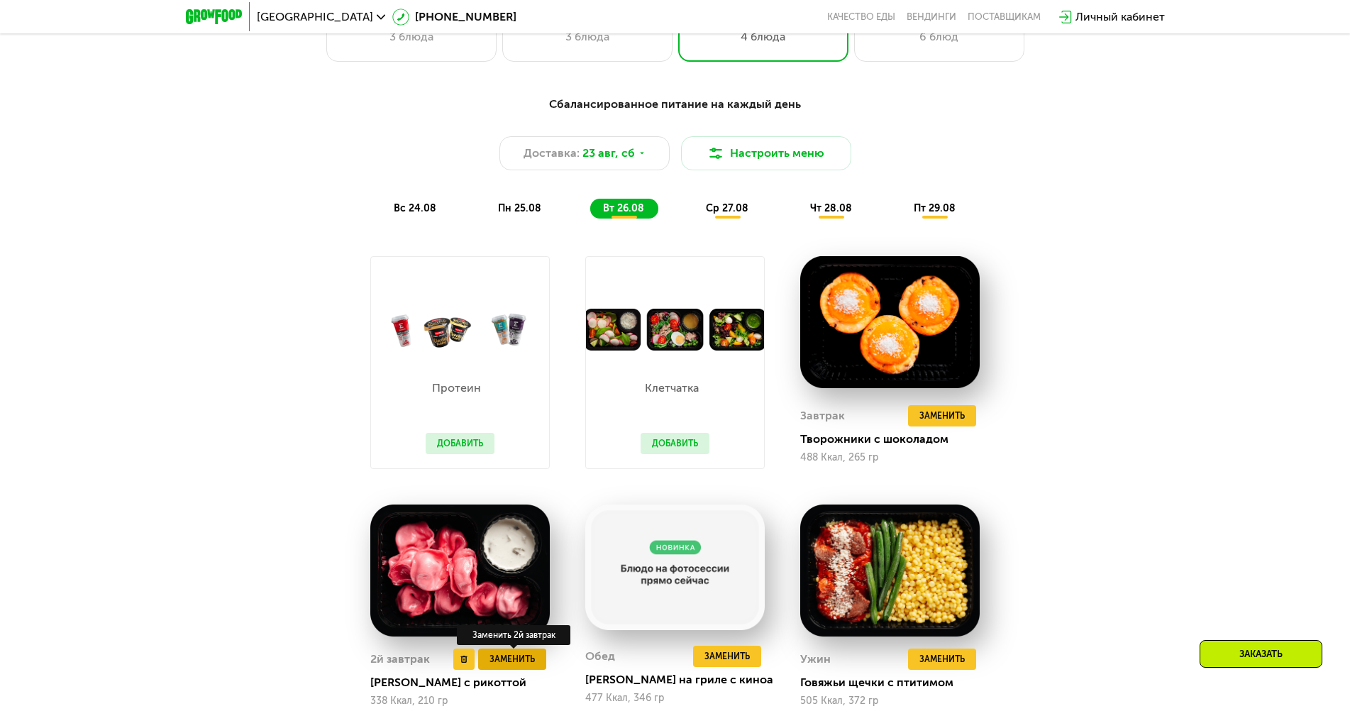
click at [521, 661] on span "Заменить" at bounding box center [512, 659] width 45 height 14
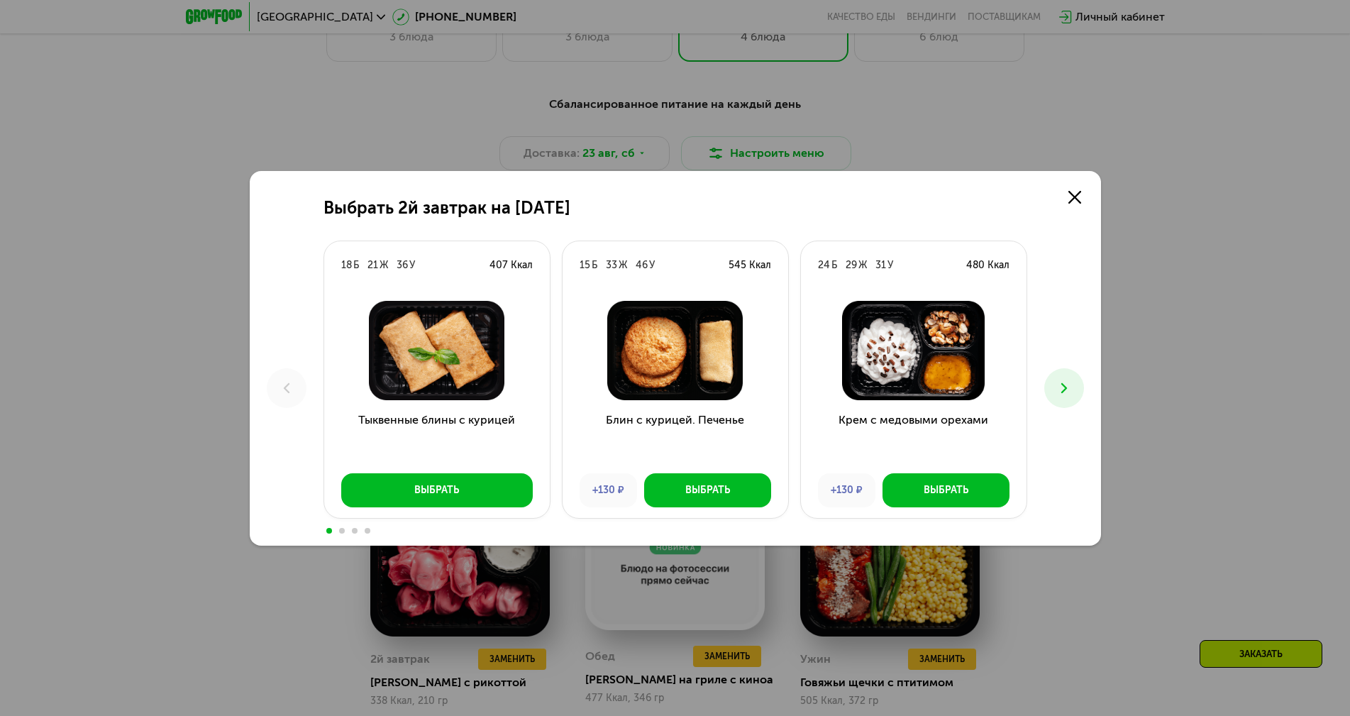
click at [1056, 387] on icon at bounding box center [1064, 388] width 17 height 17
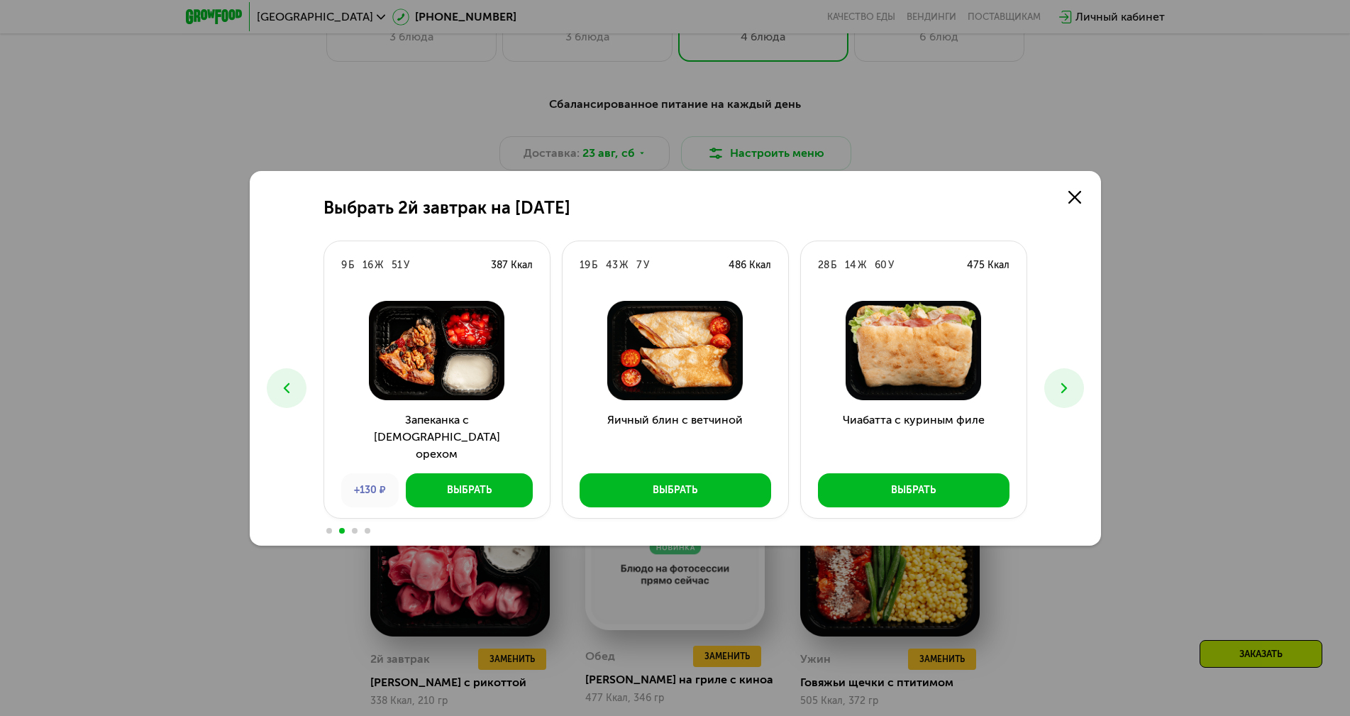
click at [307, 378] on div "Выбрать 2й завтрак на [DATE] Б 21 Ж 36 У 407 Ккал Тыквенные блины с курицей Выб…" at bounding box center [675, 358] width 851 height 375
click at [1065, 386] on use at bounding box center [1064, 387] width 6 height 10
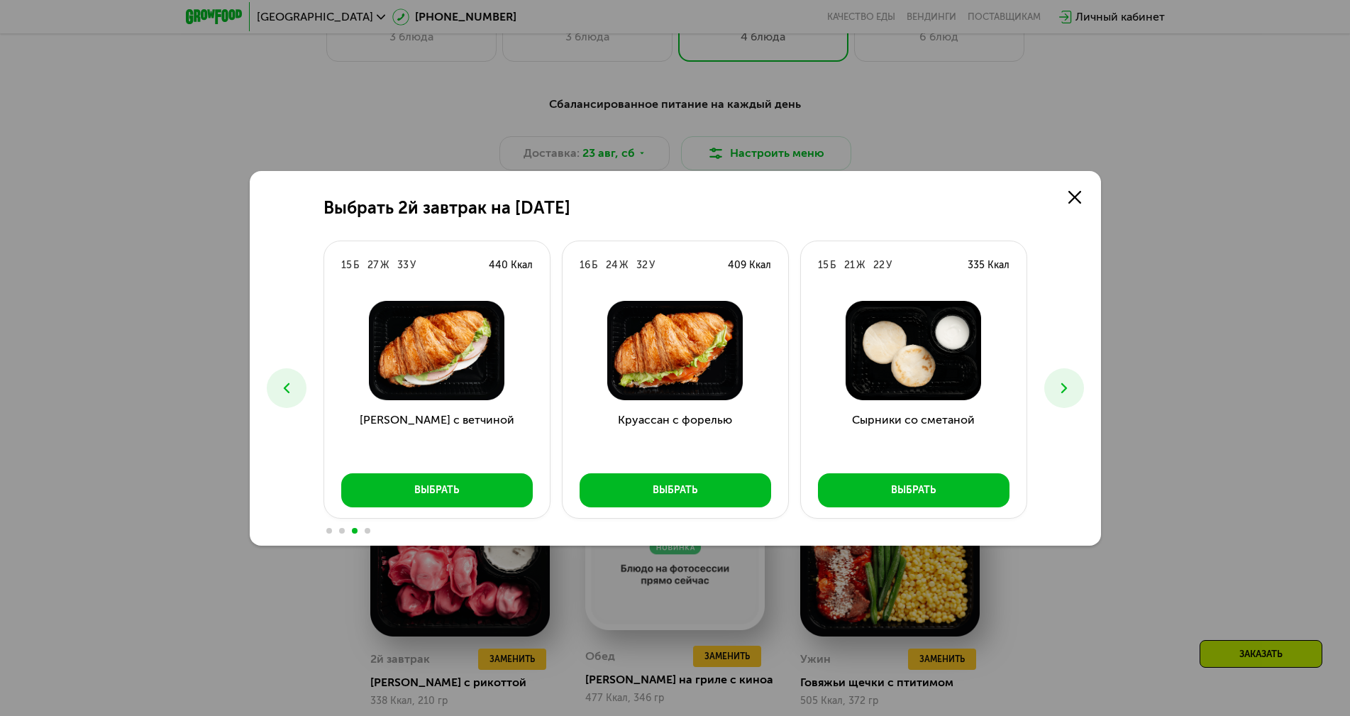
click at [1065, 386] on use at bounding box center [1064, 387] width 6 height 10
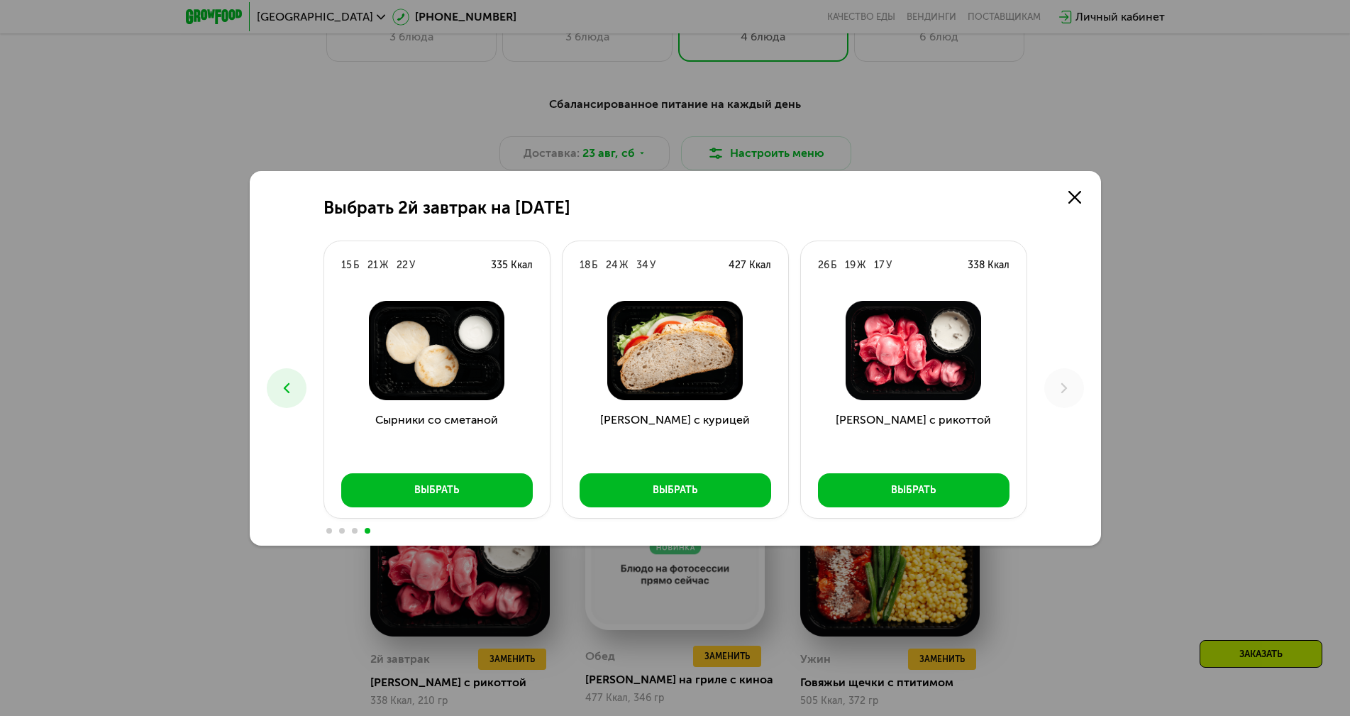
click at [1065, 386] on use at bounding box center [1064, 387] width 6 height 10
click at [1081, 193] on icon at bounding box center [1075, 197] width 13 height 13
